Goal: Task Accomplishment & Management: Manage account settings

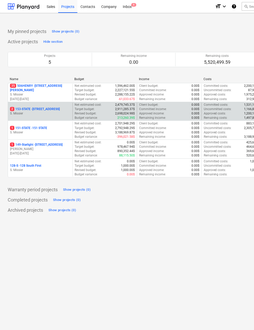
click at [28, 107] on p "2 153-STATE - 153 STATE ST" at bounding box center [35, 109] width 50 height 4
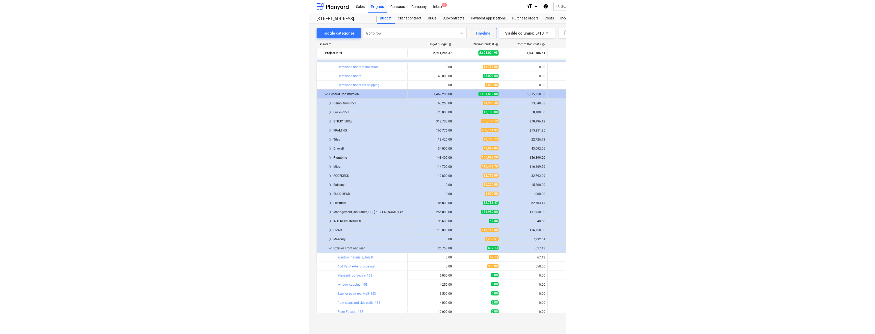
scroll to position [521, 0]
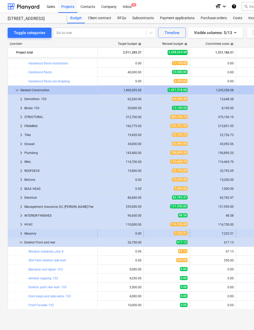
click at [21, 234] on span "keyboard_arrow_right" at bounding box center [21, 234] width 6 height 6
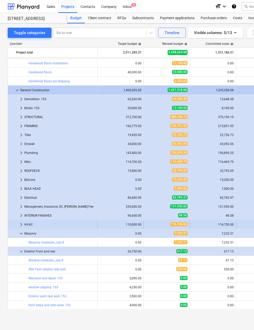
click at [21, 225] on span "keyboard_arrow_right" at bounding box center [21, 225] width 6 height 6
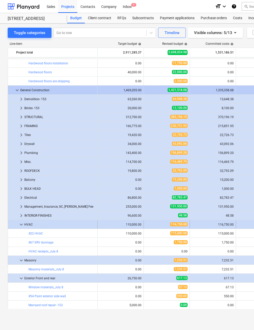
click at [21, 221] on div "keyboard_arrow_down" at bounding box center [21, 225] width 6 height 8
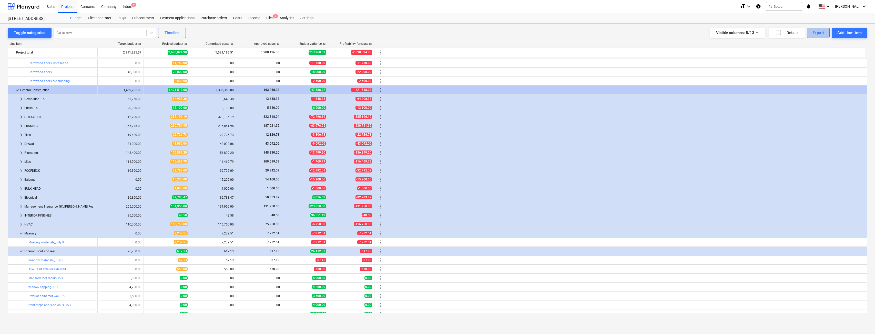
click at [254, 33] on div "Export" at bounding box center [818, 32] width 12 height 7
click at [19, 98] on div at bounding box center [437, 167] width 875 height 334
click at [20, 98] on span "keyboard_arrow_right" at bounding box center [21, 99] width 6 height 6
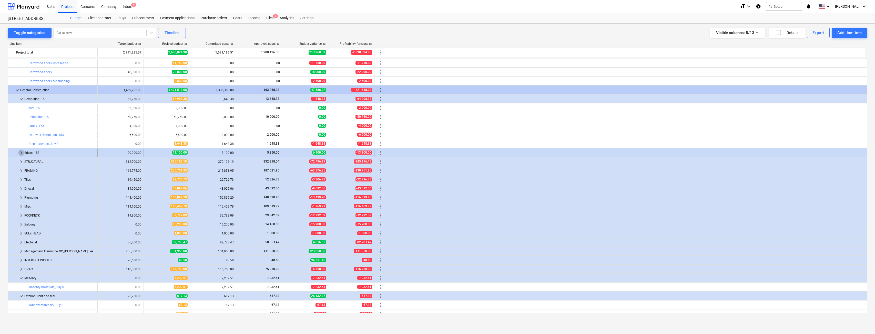
click at [22, 153] on span "keyboard_arrow_right" at bounding box center [21, 153] width 6 height 6
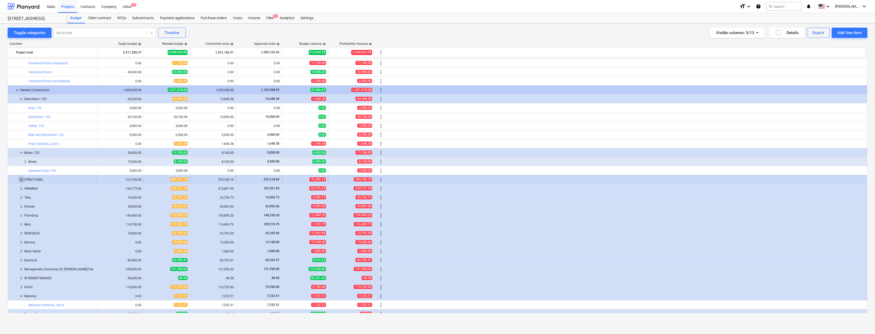
click at [20, 179] on span "keyboard_arrow_right" at bounding box center [21, 180] width 6 height 6
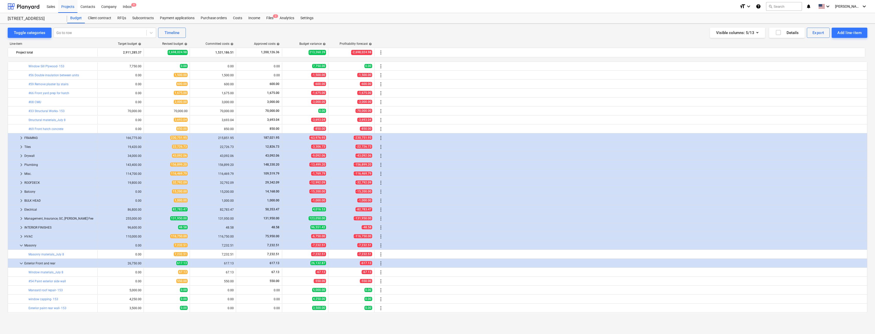
scroll to position [795, 0]
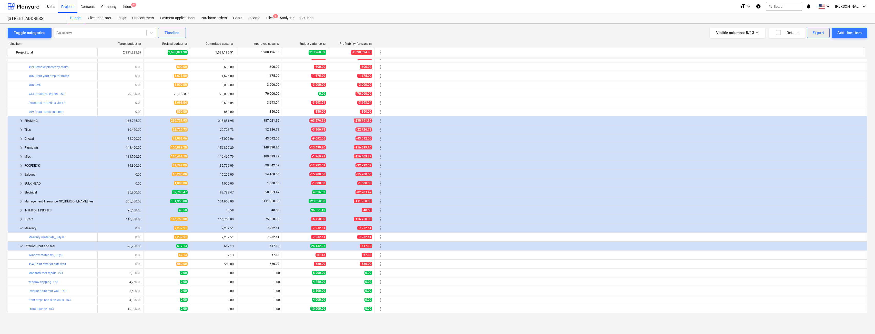
click at [254, 30] on div "Export" at bounding box center [818, 32] width 12 height 7
click at [254, 72] on div "Cost lines XLSX" at bounding box center [800, 72] width 57 height 9
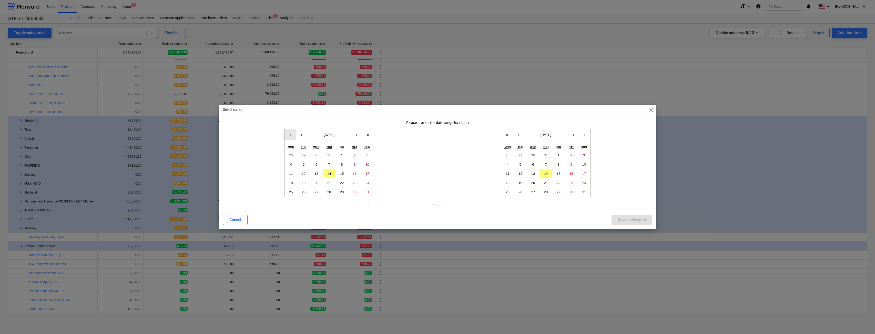
click at [254, 136] on button "«" at bounding box center [289, 134] width 11 height 11
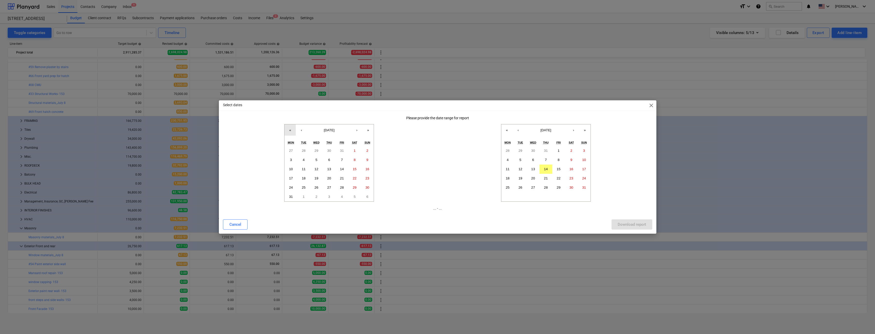
click at [254, 136] on button "«" at bounding box center [289, 129] width 11 height 11
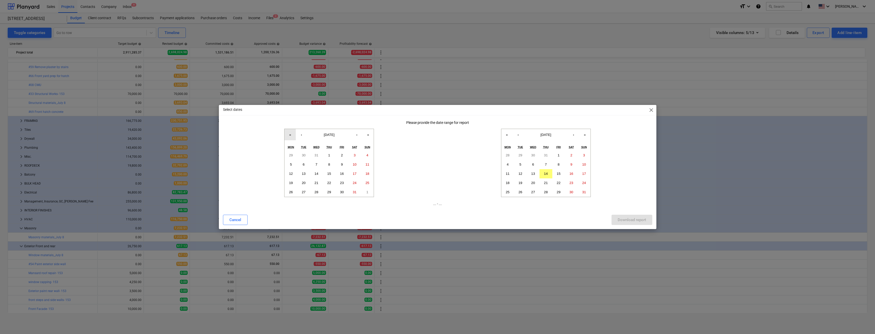
click at [254, 136] on button "«" at bounding box center [289, 134] width 11 height 11
click at [254, 109] on span "close" at bounding box center [651, 110] width 6 height 6
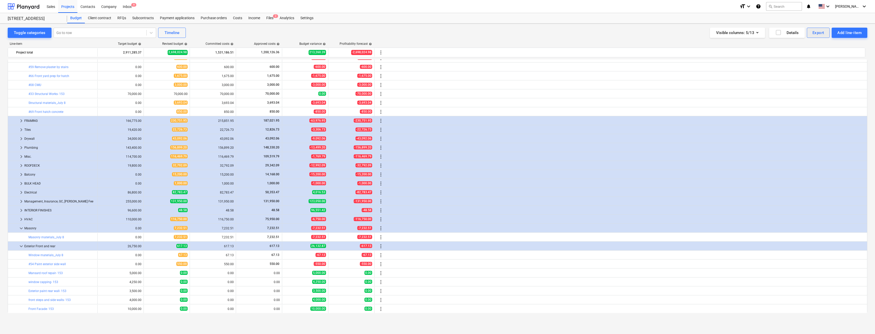
click at [254, 32] on div "Export" at bounding box center [818, 32] width 12 height 7
click at [254, 64] on div "XLSX (change and import)" at bounding box center [800, 63] width 57 height 9
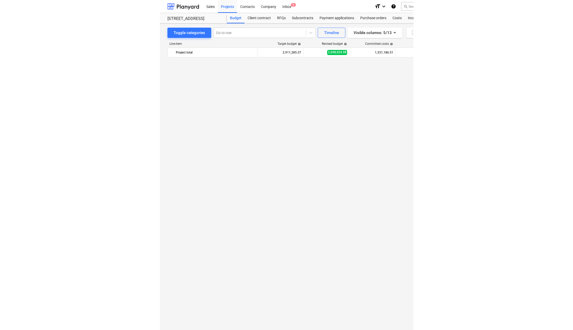
scroll to position [0, 0]
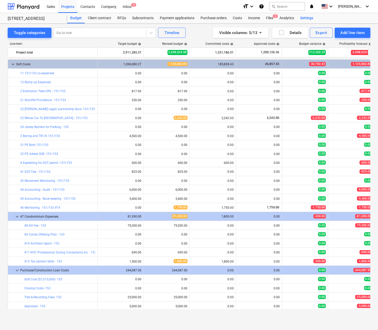
click at [254, 18] on div "Settings" at bounding box center [306, 18] width 19 height 10
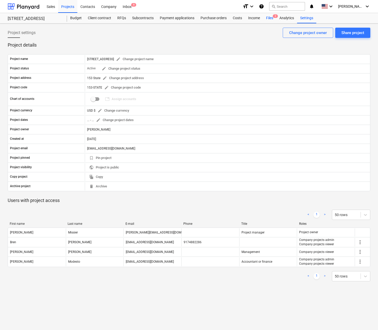
click at [254, 18] on div "Files 2" at bounding box center [269, 18] width 13 height 10
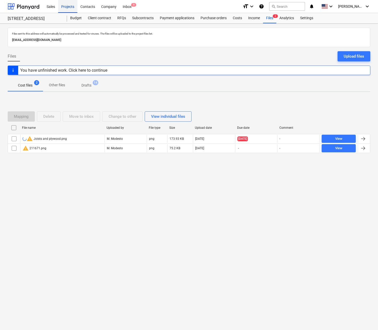
click at [69, 5] on div "Projects" at bounding box center [67, 6] width 19 height 13
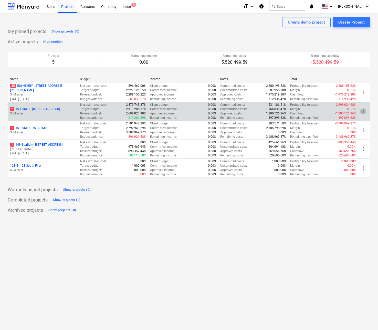
click at [254, 111] on span "more_vert" at bounding box center [363, 111] width 6 height 6
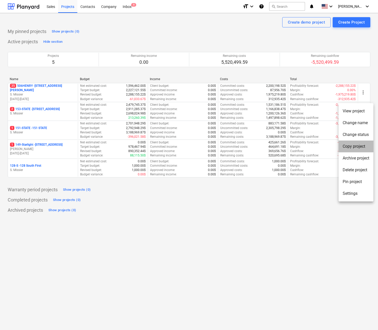
click at [254, 149] on li "Copy project" at bounding box center [356, 147] width 35 height 12
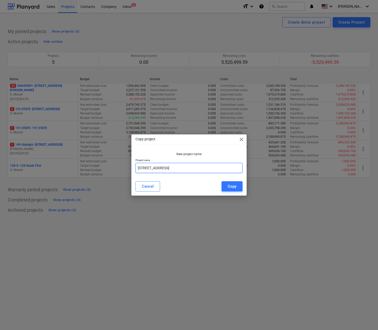
drag, startPoint x: 156, startPoint y: 167, endPoint x: 140, endPoint y: 84, distance: 85.1
click at [127, 163] on div "Copy project close New project name Project name [STREET_ADDRESS] Copy" at bounding box center [189, 165] width 378 height 330
click at [159, 168] on input "128 S 1ST copy" at bounding box center [189, 168] width 107 height 10
type input "[STREET_ADDRESS]"
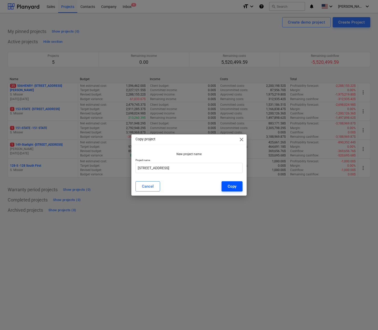
click at [233, 188] on div "Copy" at bounding box center [232, 186] width 9 height 7
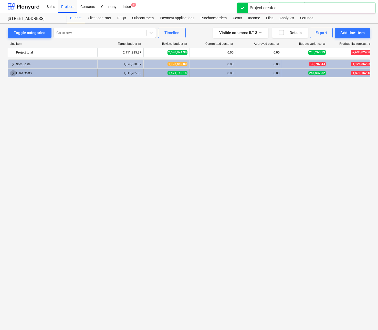
click at [12, 75] on span "keyboard_arrow_right" at bounding box center [13, 73] width 6 height 6
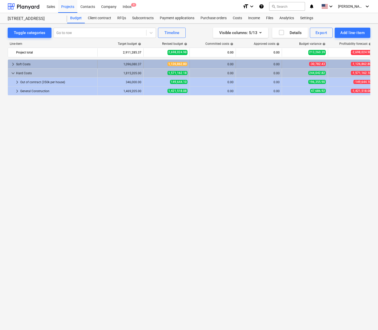
click at [11, 64] on span "keyboard_arrow_right" at bounding box center [13, 64] width 6 height 6
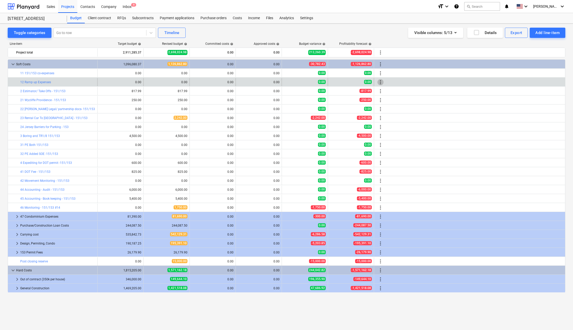
click at [254, 79] on span "more_vert" at bounding box center [381, 82] width 6 height 6
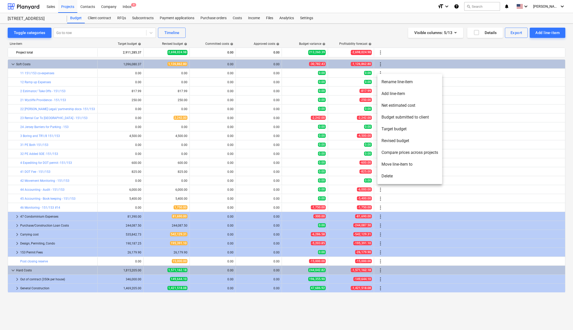
click at [254, 232] on div at bounding box center [286, 165] width 573 height 330
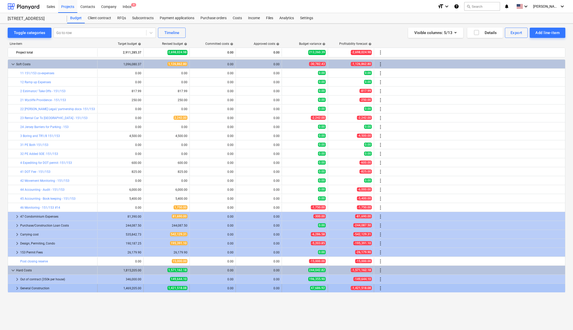
click at [254, 287] on span "more_vert" at bounding box center [381, 288] width 6 height 6
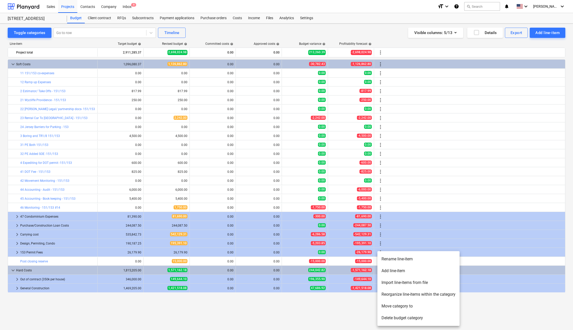
click at [14, 289] on div at bounding box center [286, 165] width 573 height 330
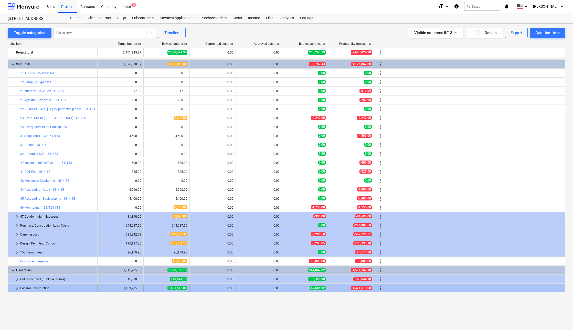
click at [17, 287] on span "keyboard_arrow_right" at bounding box center [17, 288] width 6 height 6
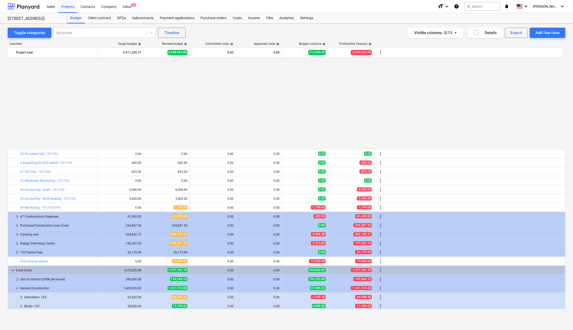
scroll to position [102, 0]
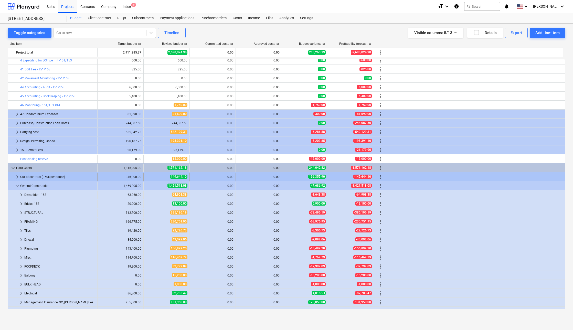
click at [254, 175] on span "more_vert" at bounding box center [381, 177] width 6 height 6
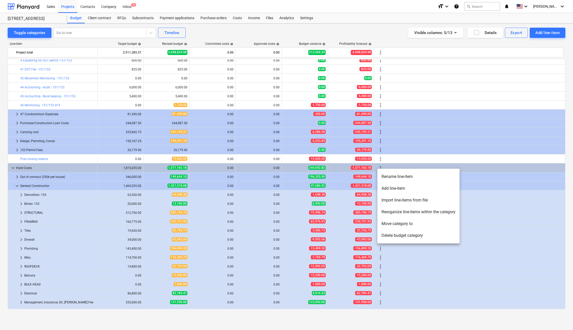
drag, startPoint x: 282, startPoint y: 247, endPoint x: 284, endPoint y: 242, distance: 4.6
click at [254, 246] on div at bounding box center [286, 165] width 573 height 330
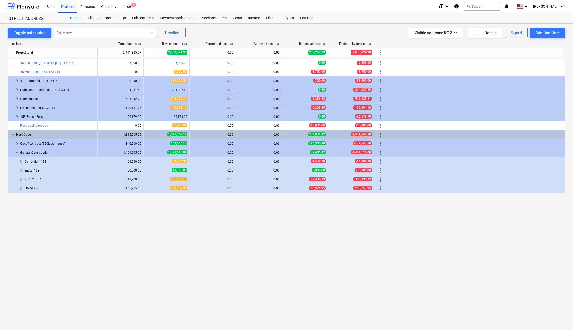
scroll to position [0, 0]
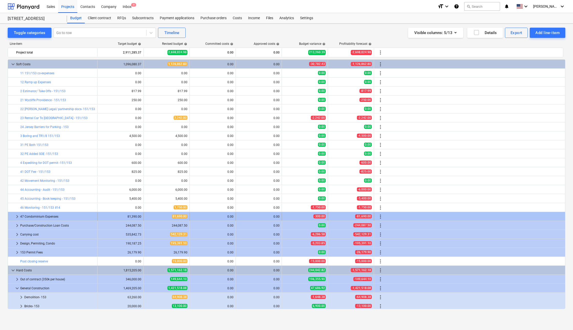
click at [16, 215] on span "keyboard_arrow_right" at bounding box center [17, 217] width 6 height 6
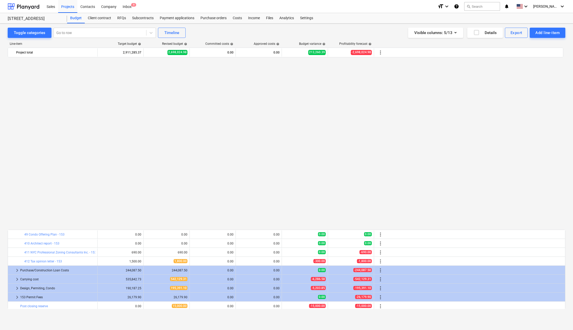
scroll to position [180, 0]
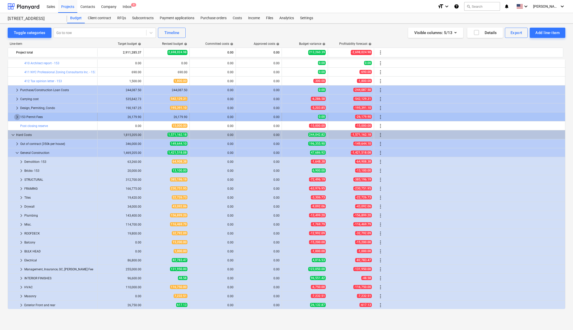
click at [16, 115] on span "keyboard_arrow_right" at bounding box center [17, 117] width 6 height 6
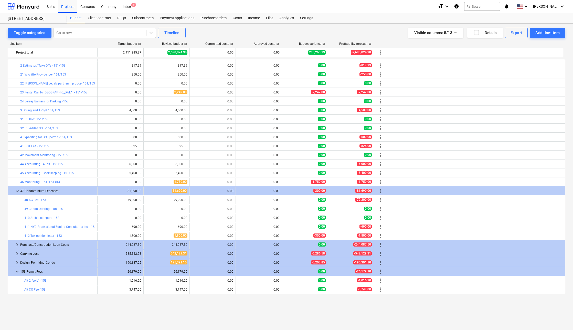
scroll to position [0, 0]
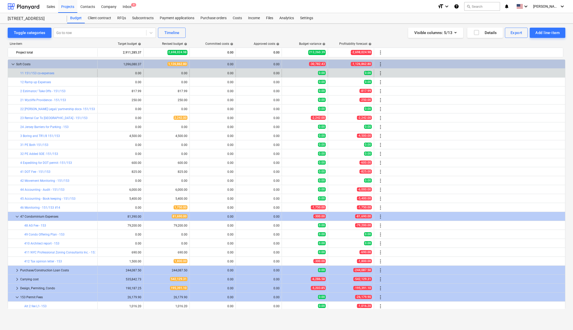
click at [72, 75] on div "bar_chart 11 151/153 co-expenses" at bounding box center [57, 73] width 75 height 8
click at [254, 72] on span "more_vert" at bounding box center [381, 73] width 6 height 6
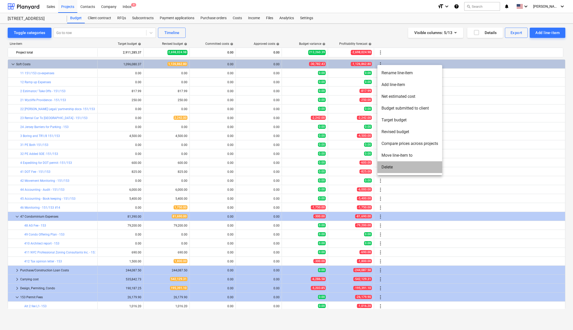
click at [254, 165] on li "Delete" at bounding box center [410, 167] width 65 height 12
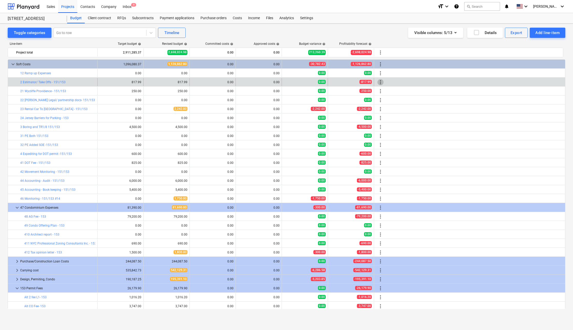
click at [254, 82] on span "more_vert" at bounding box center [381, 82] width 6 height 6
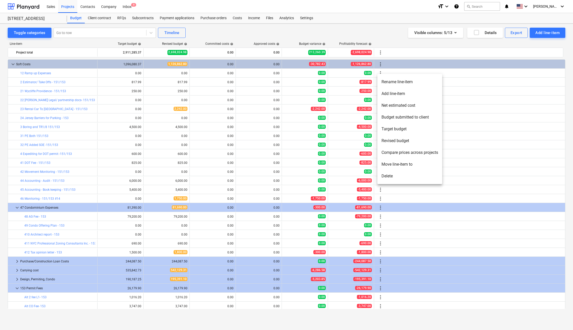
click at [16, 279] on div at bounding box center [286, 165] width 573 height 330
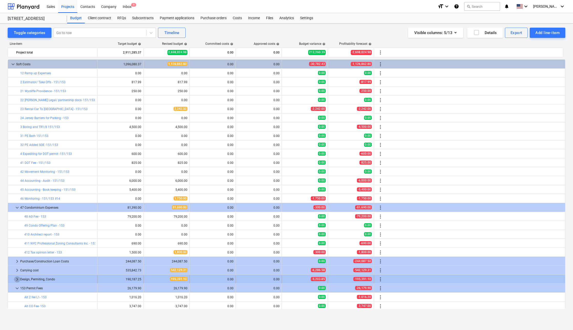
click at [16, 278] on span "keyboard_arrow_right" at bounding box center [17, 279] width 6 height 6
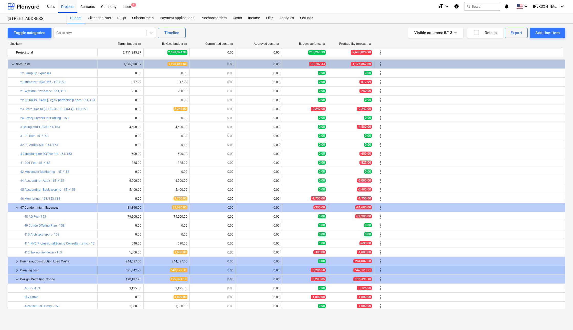
click at [16, 270] on span "keyboard_arrow_right" at bounding box center [17, 270] width 6 height 6
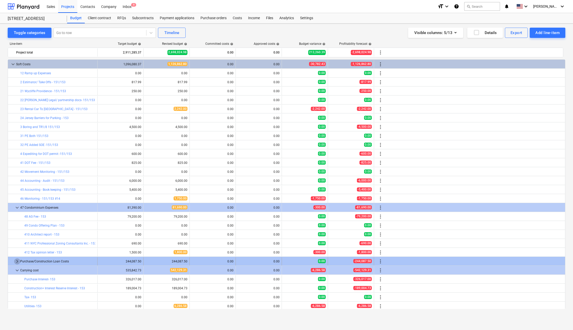
click at [17, 261] on span "keyboard_arrow_right" at bounding box center [17, 261] width 6 height 6
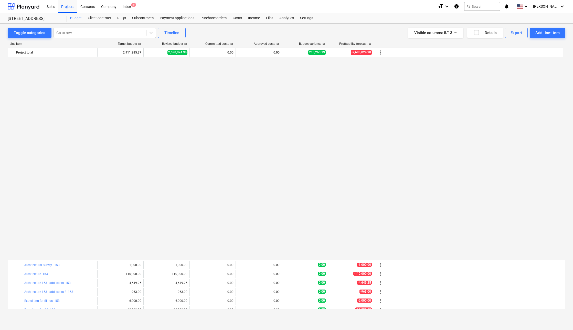
scroll to position [410, 0]
